Goal: Entertainment & Leisure: Consume media (video, audio)

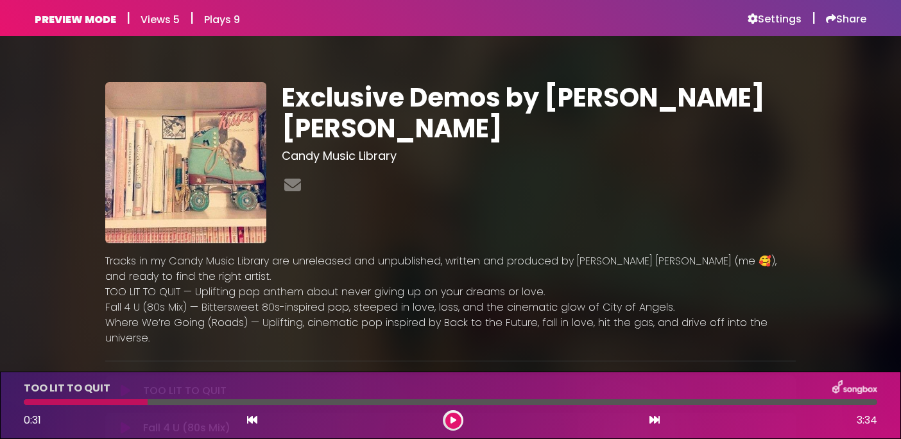
scroll to position [145, 0]
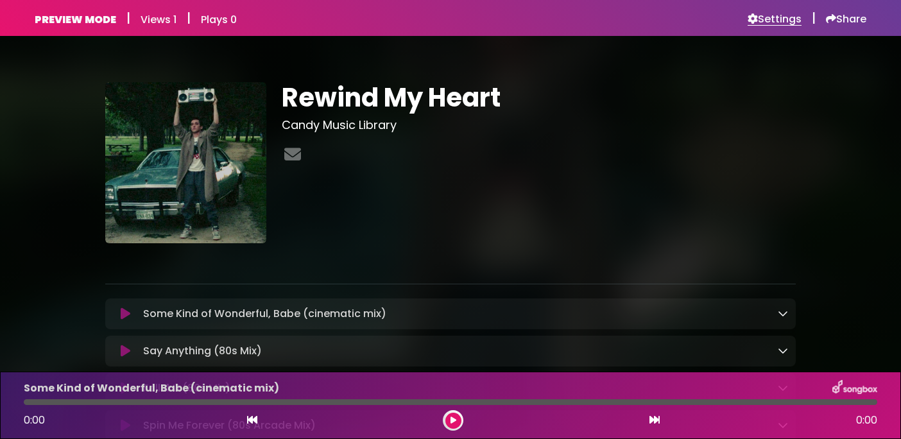
click at [777, 22] on h6 "Settings" at bounding box center [775, 19] width 54 height 13
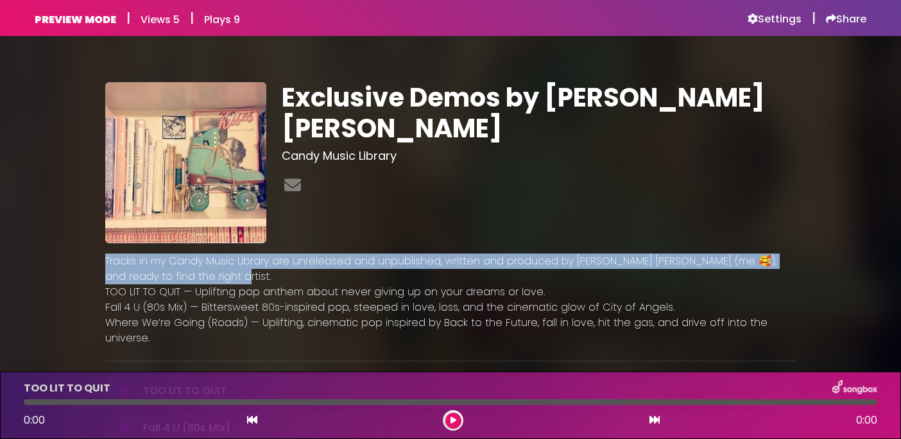
copy p "Tracks in my Candy Music Library are unreleased and unpublished, written and pr…"
drag, startPoint x: 105, startPoint y: 261, endPoint x: 212, endPoint y: 277, distance: 108.4
click at [212, 277] on p "Tracks in my Candy Music Library are unreleased and unpublished, written and pr…" at bounding box center [450, 269] width 691 height 31
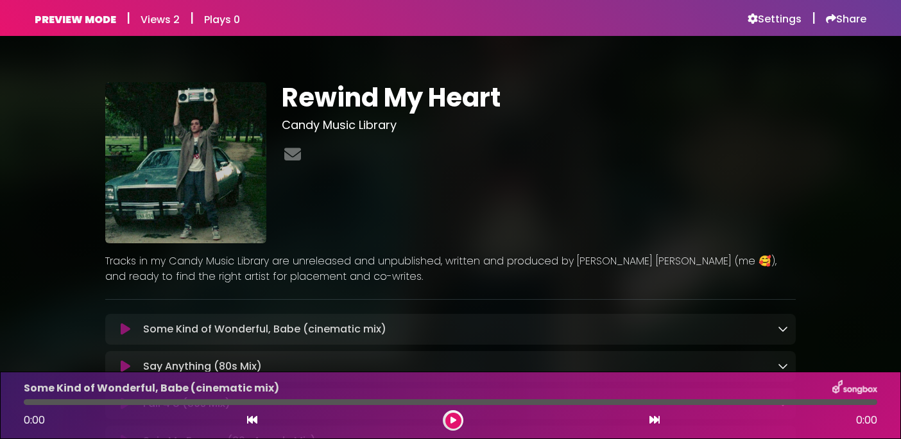
scroll to position [80, 0]
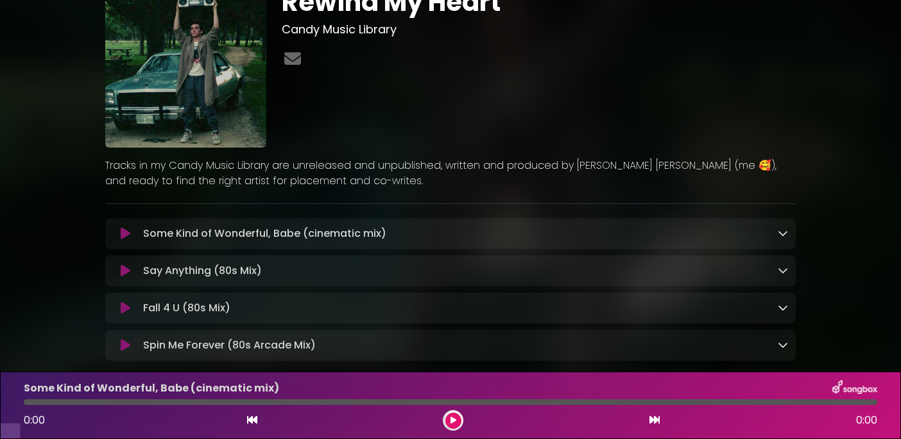
click at [126, 240] on icon at bounding box center [126, 233] width 10 height 13
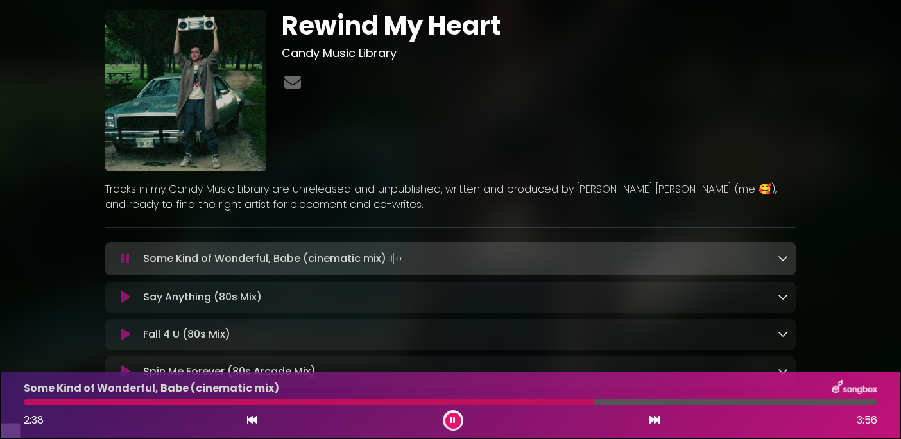
scroll to position [54, 0]
